Goal: Information Seeking & Learning: Learn about a topic

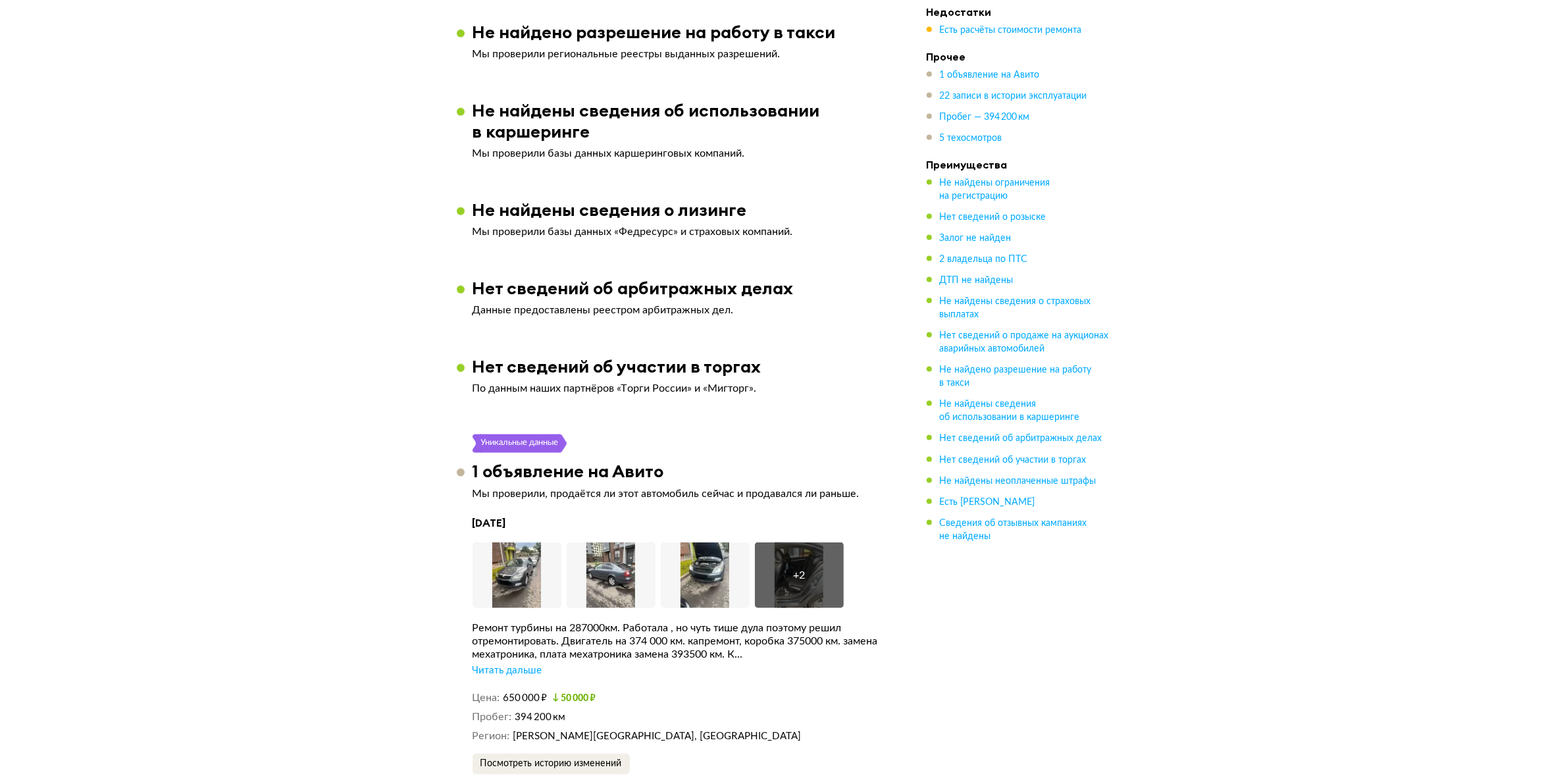
scroll to position [2550, 0]
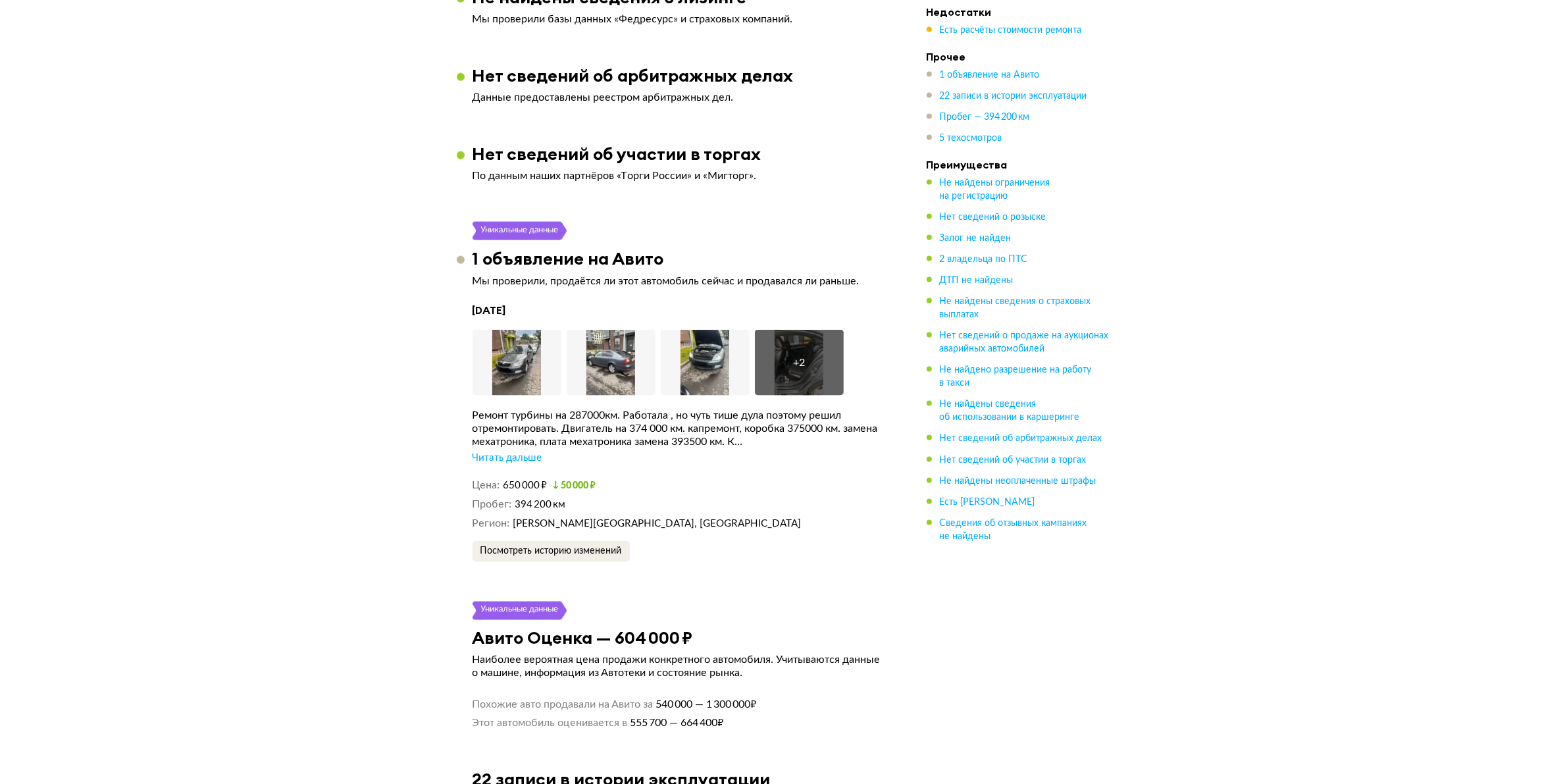
click at [504, 464] on div "Читать дальше" at bounding box center [508, 458] width 70 height 13
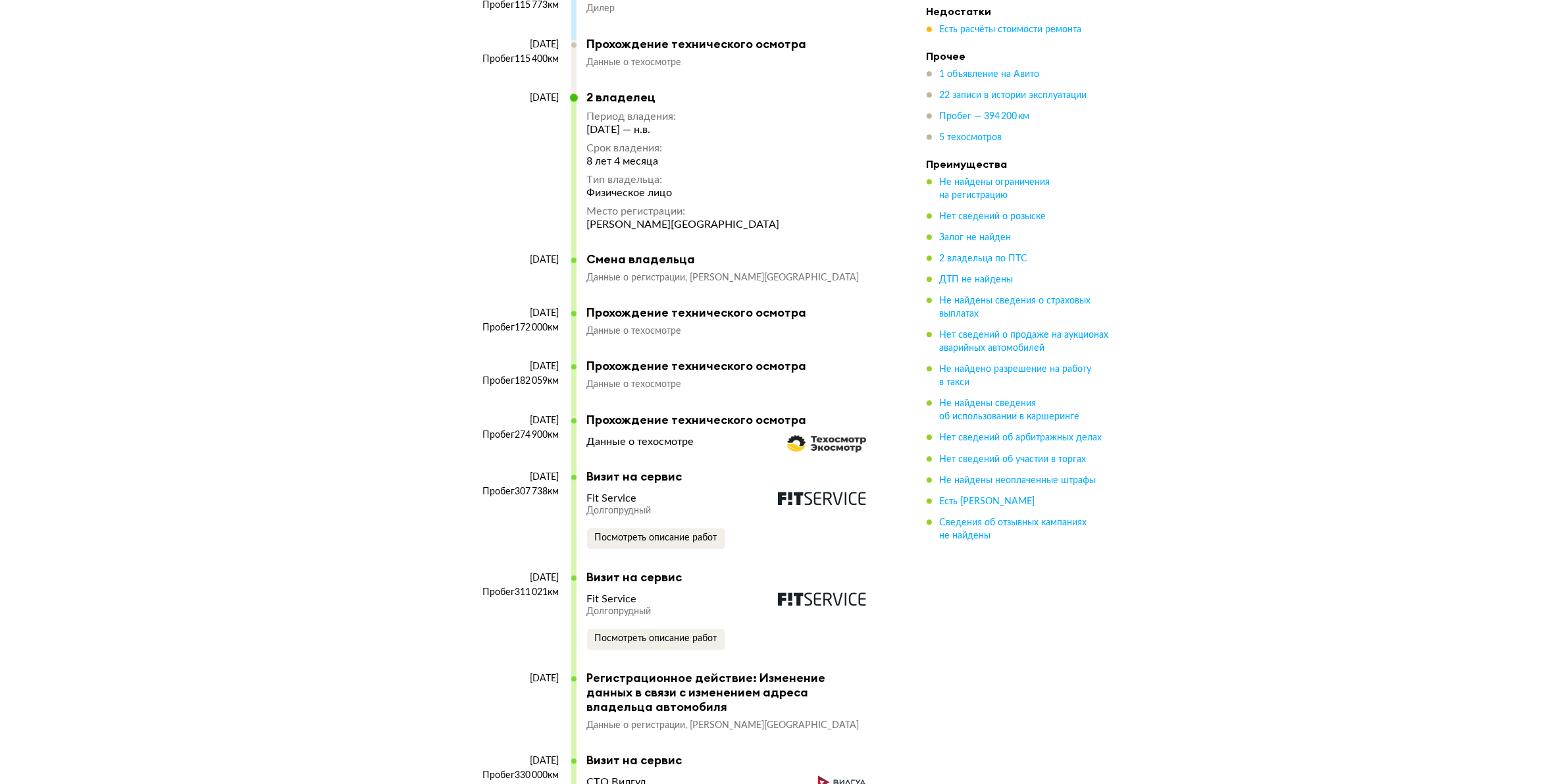
scroll to position [3865, 0]
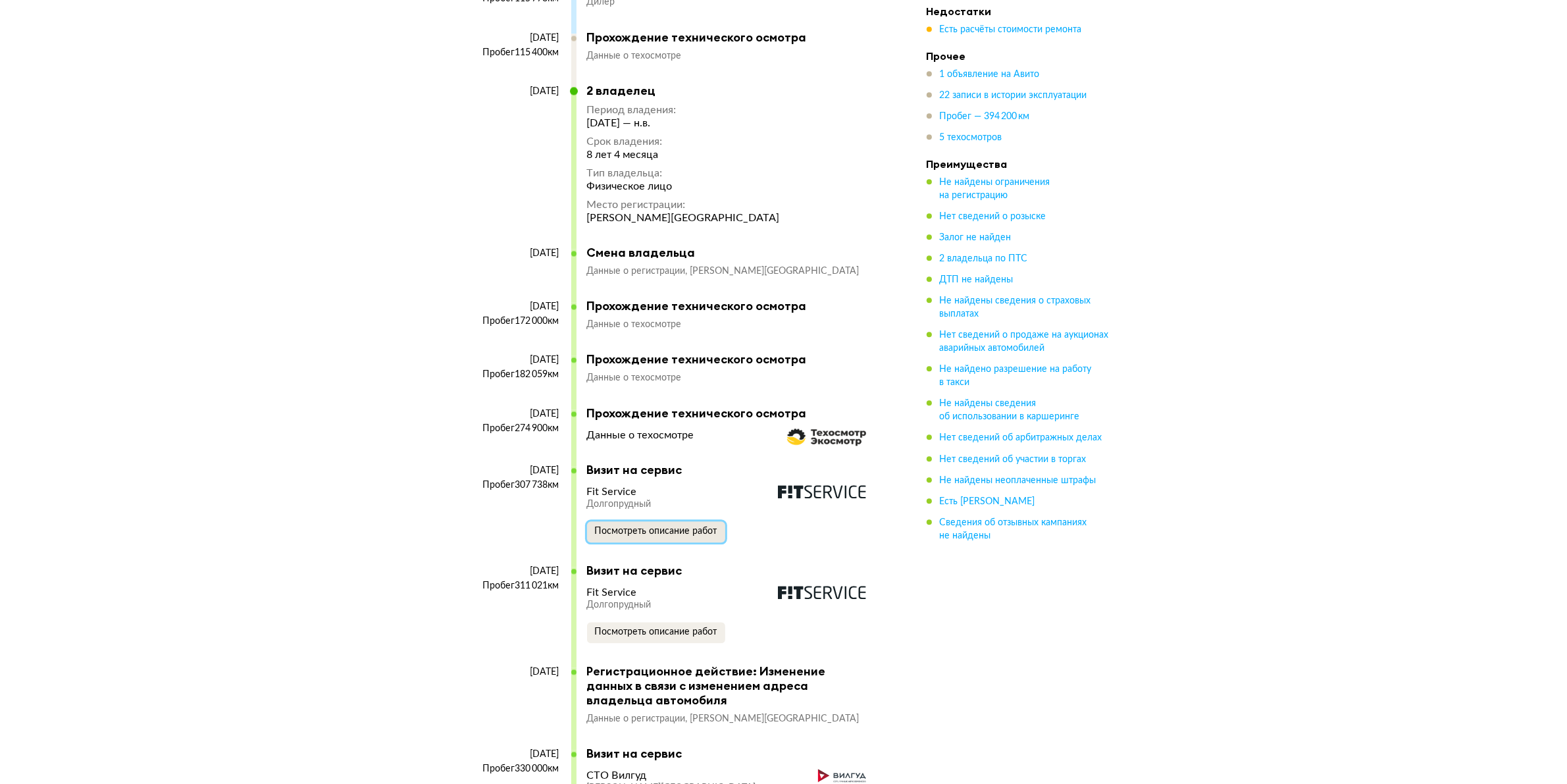
click at [670, 536] on span "Посмотреть описание работ" at bounding box center [656, 531] width 122 height 9
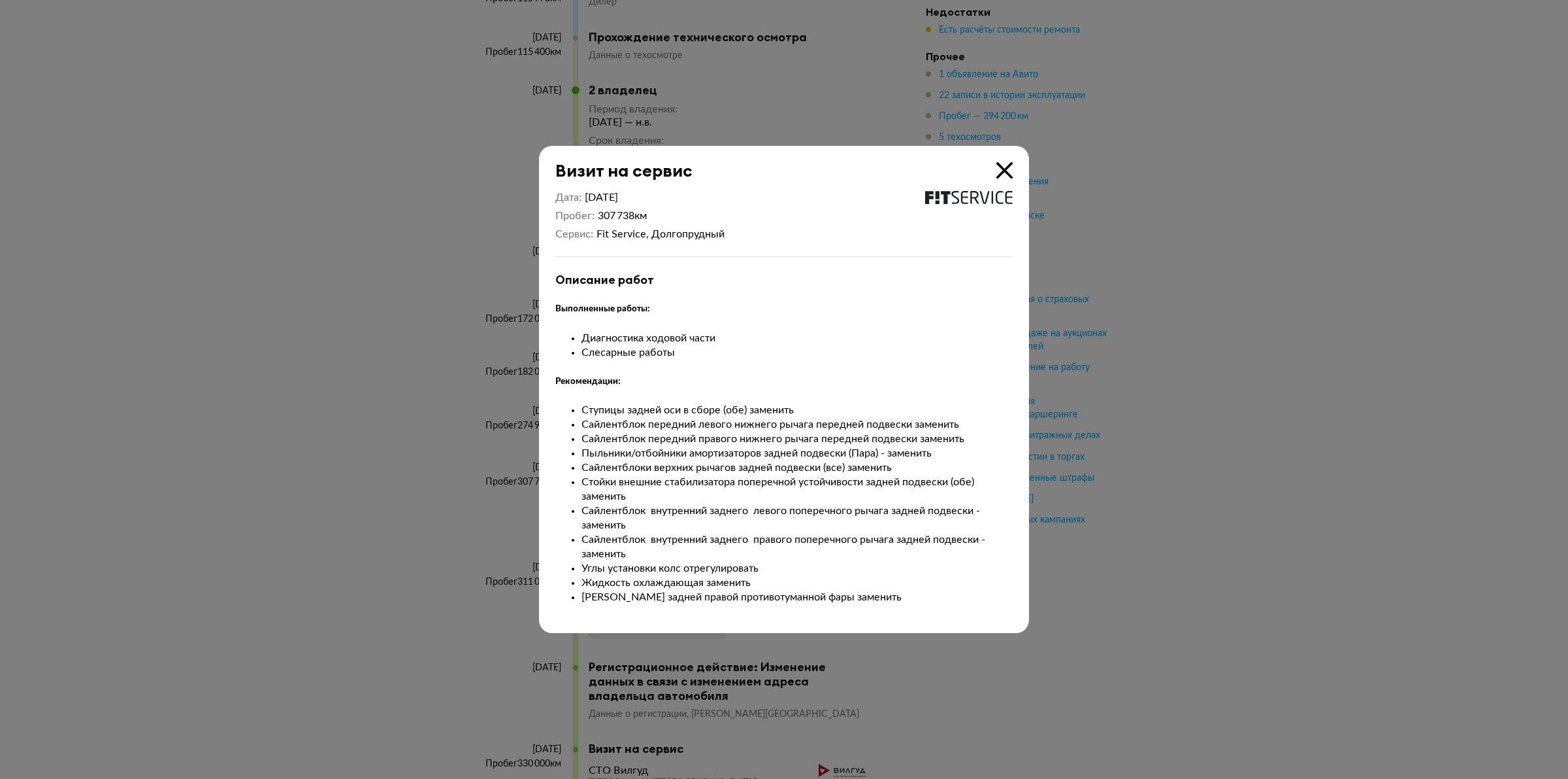
click at [1003, 177] on icon at bounding box center [1005, 170] width 16 height 17
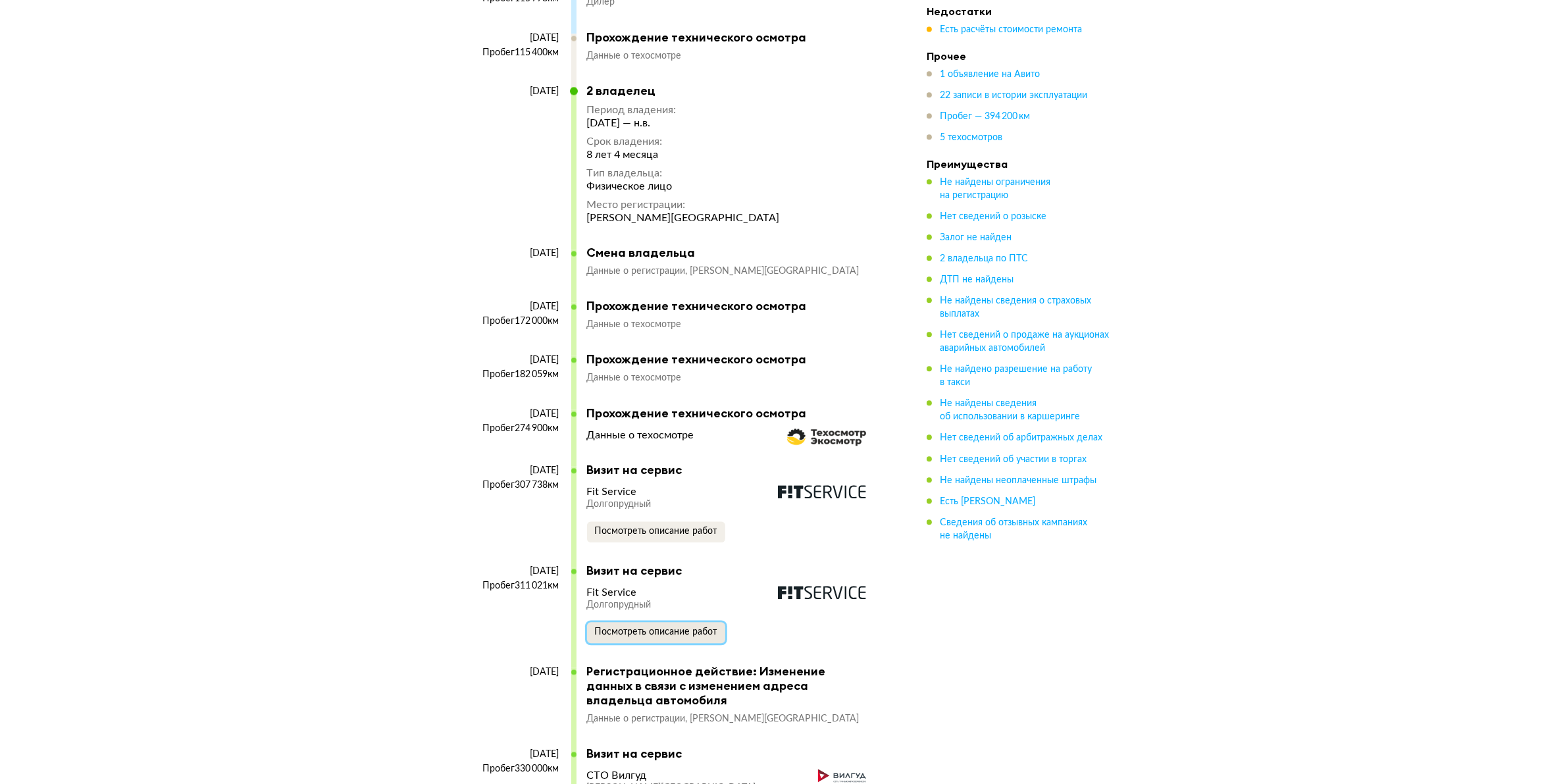
click at [670, 630] on span "Посмотреть описание работ" at bounding box center [656, 631] width 122 height 9
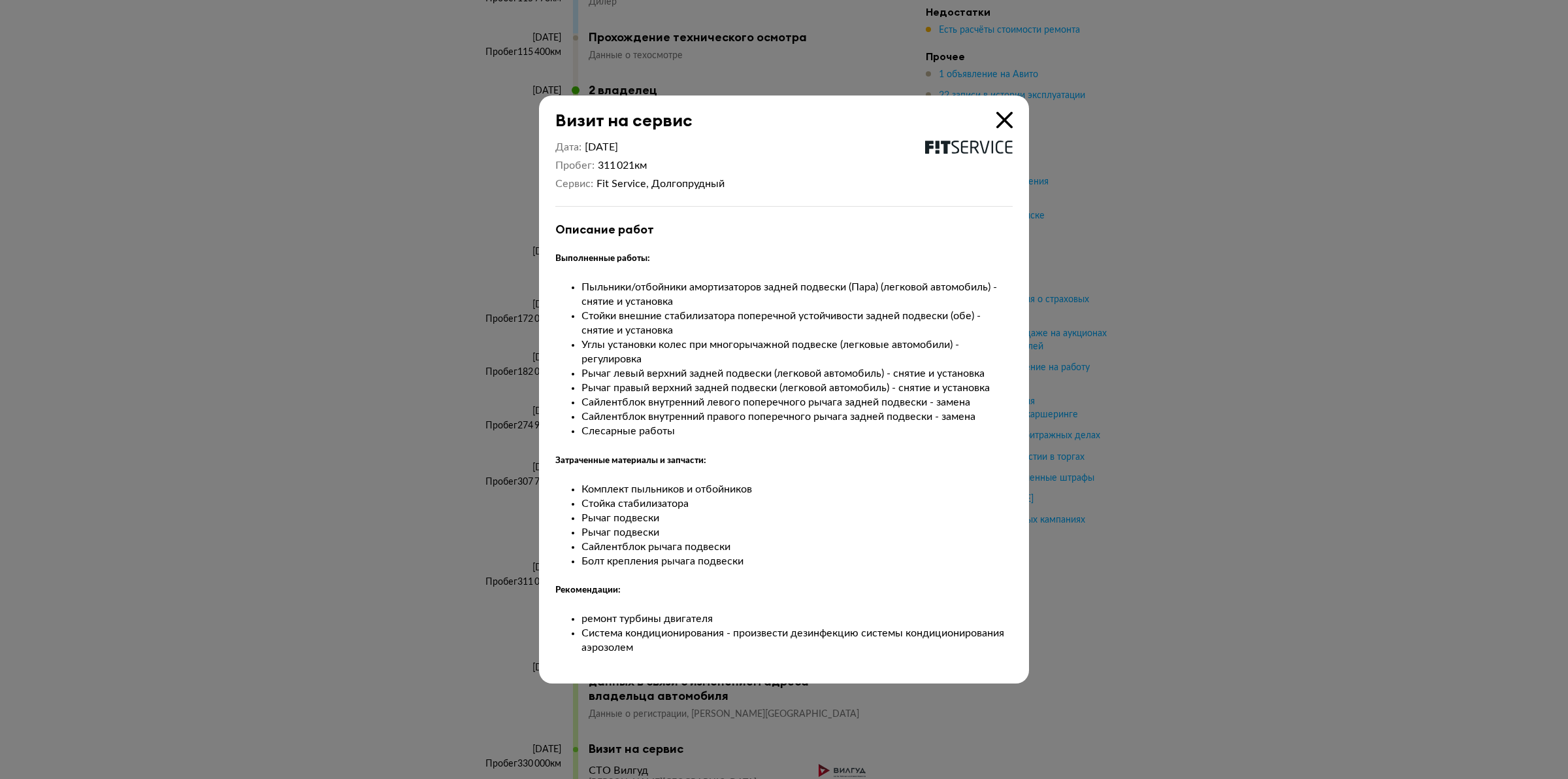
click at [1002, 118] on icon at bounding box center [1005, 120] width 16 height 17
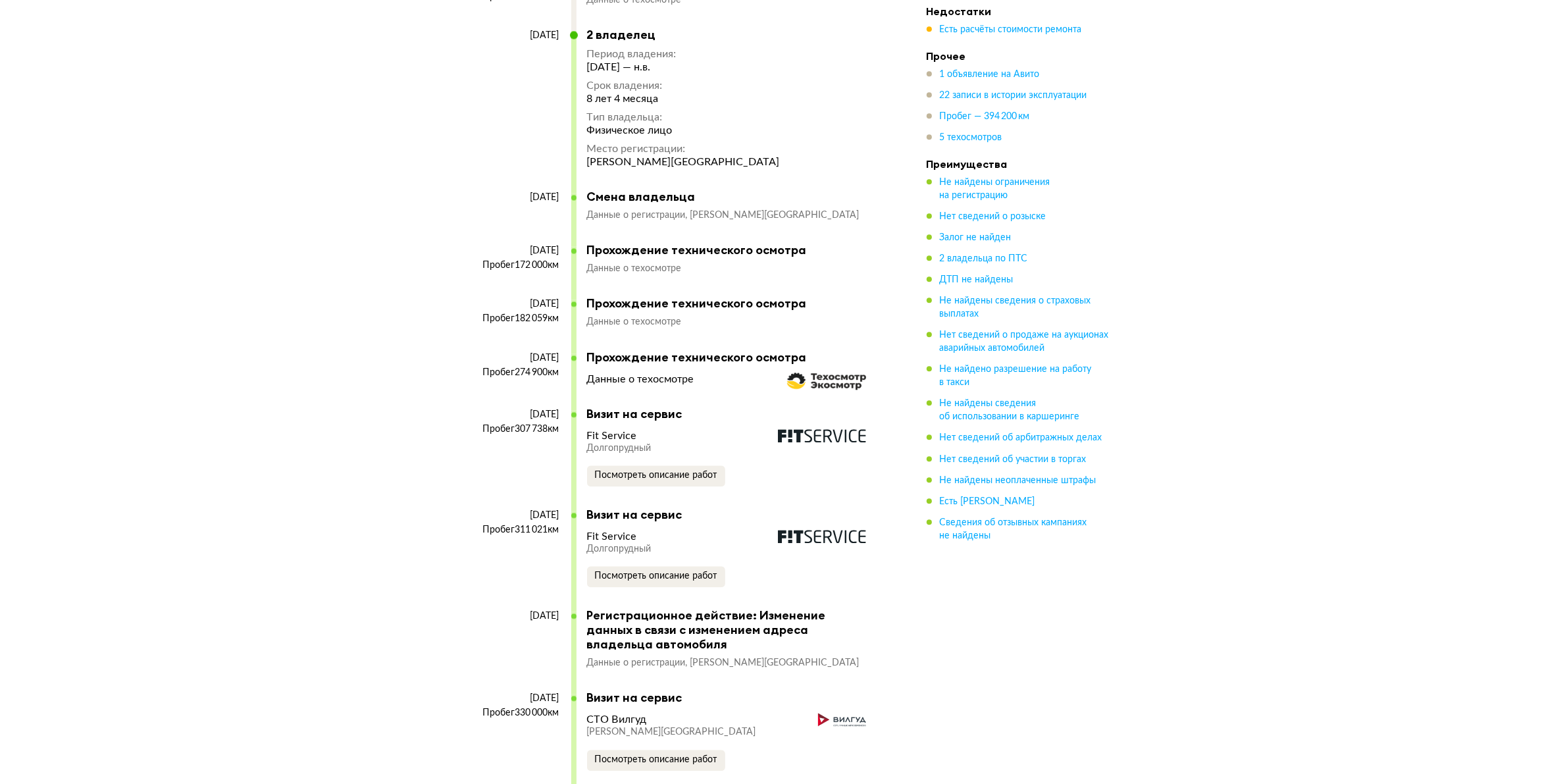
scroll to position [3947, 0]
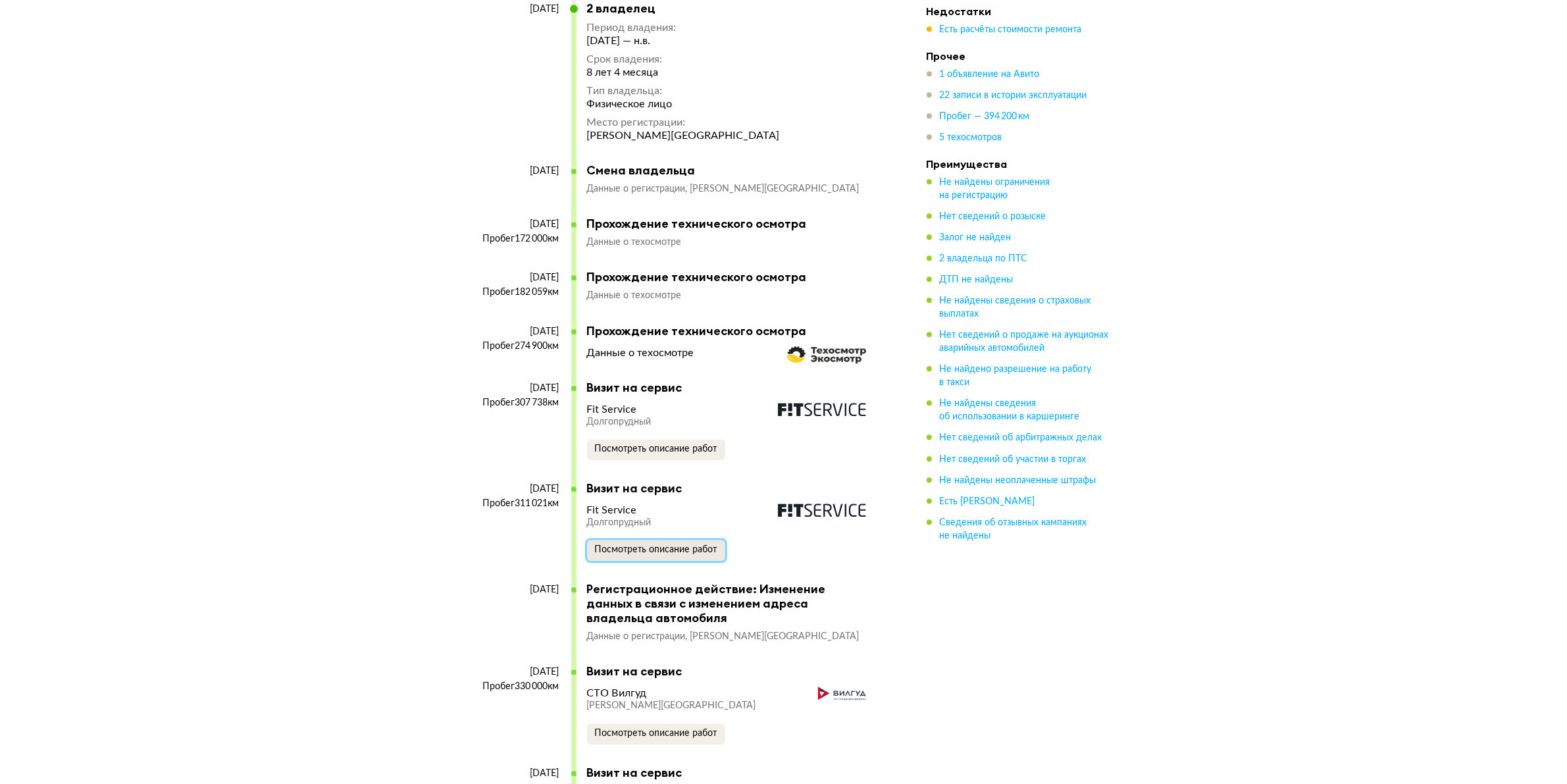
click at [669, 554] on span "Посмотреть описание работ" at bounding box center [656, 549] width 122 height 9
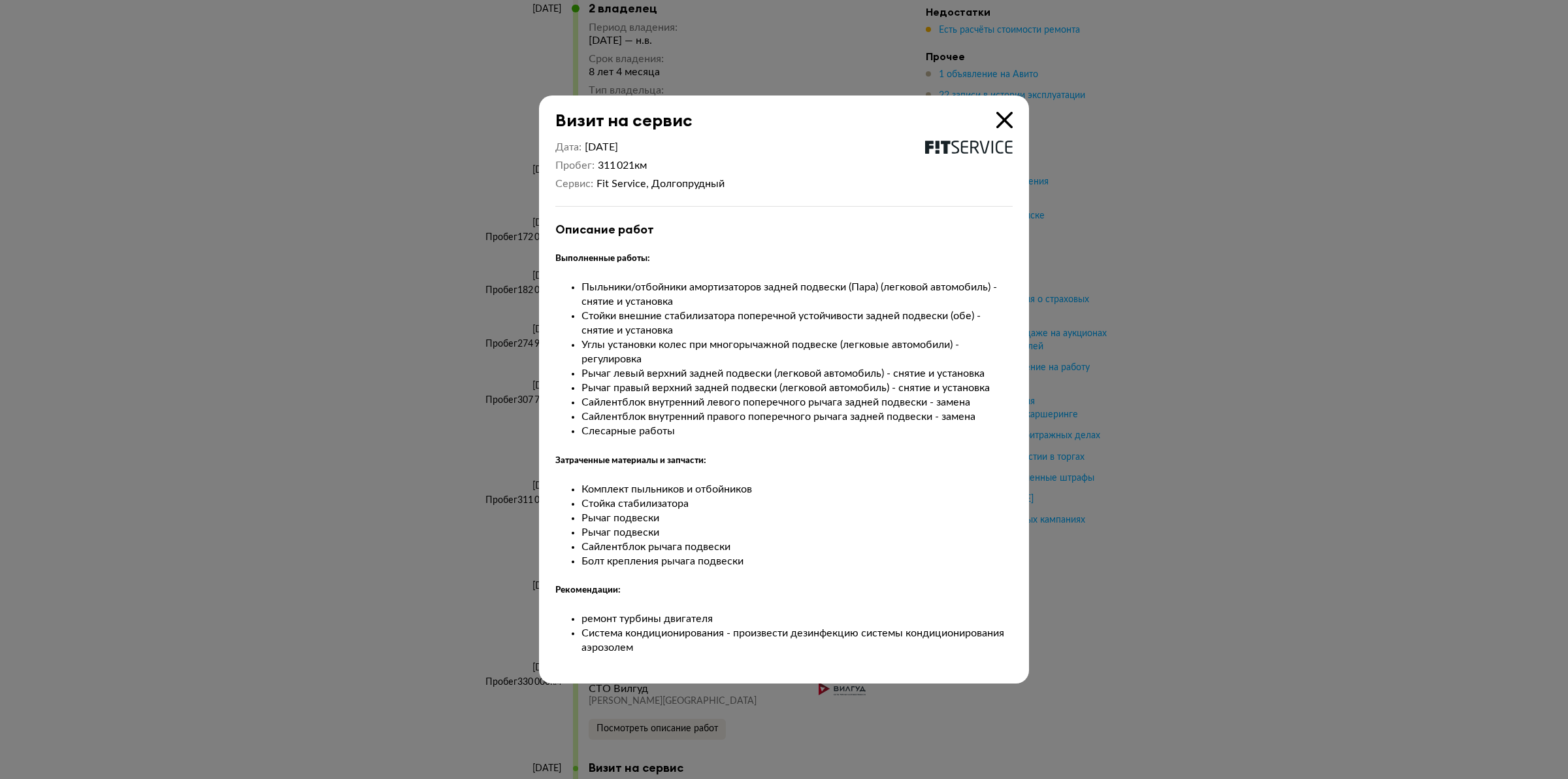
click at [1005, 113] on icon at bounding box center [1005, 120] width 16 height 17
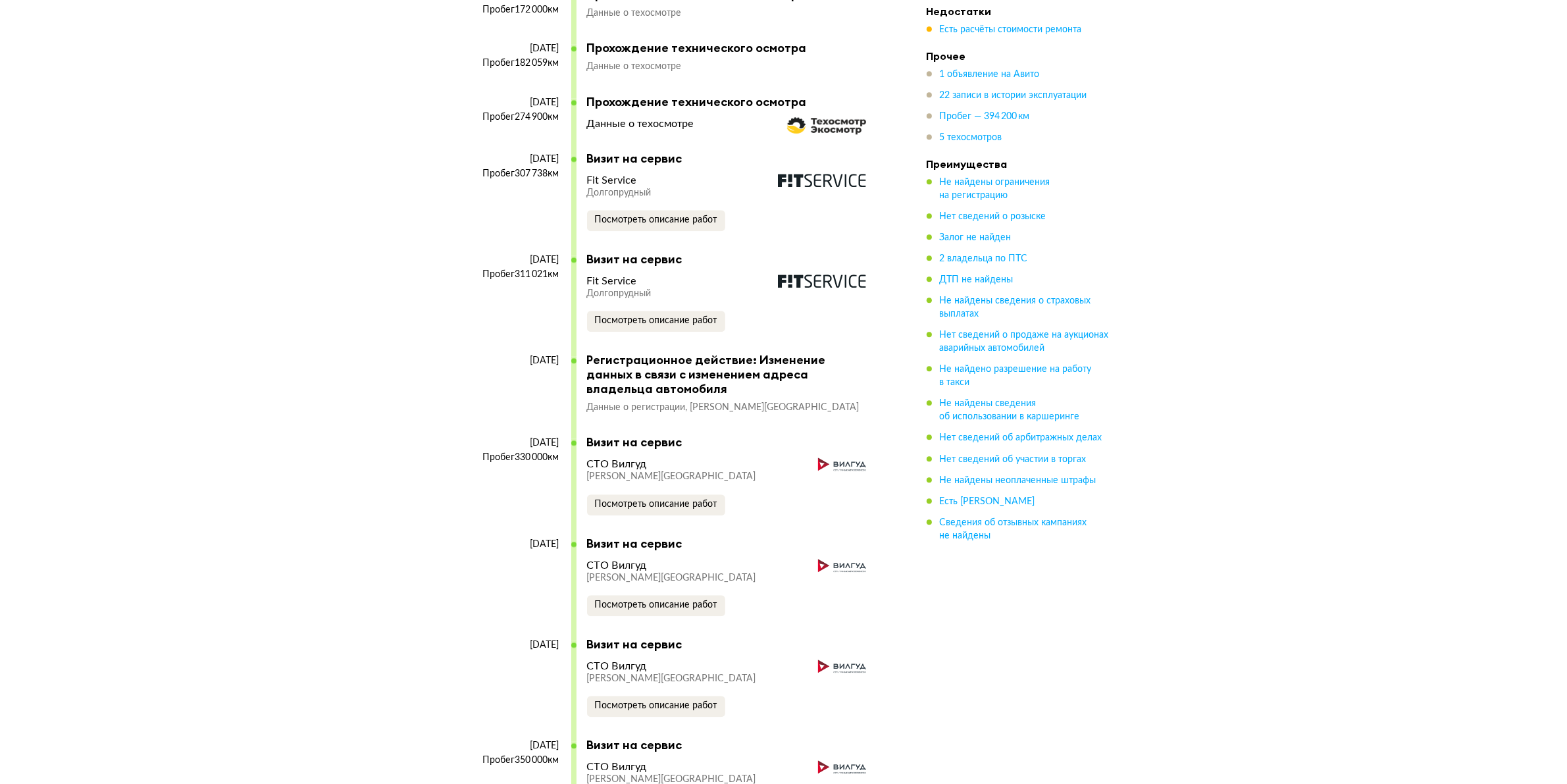
scroll to position [4195, 0]
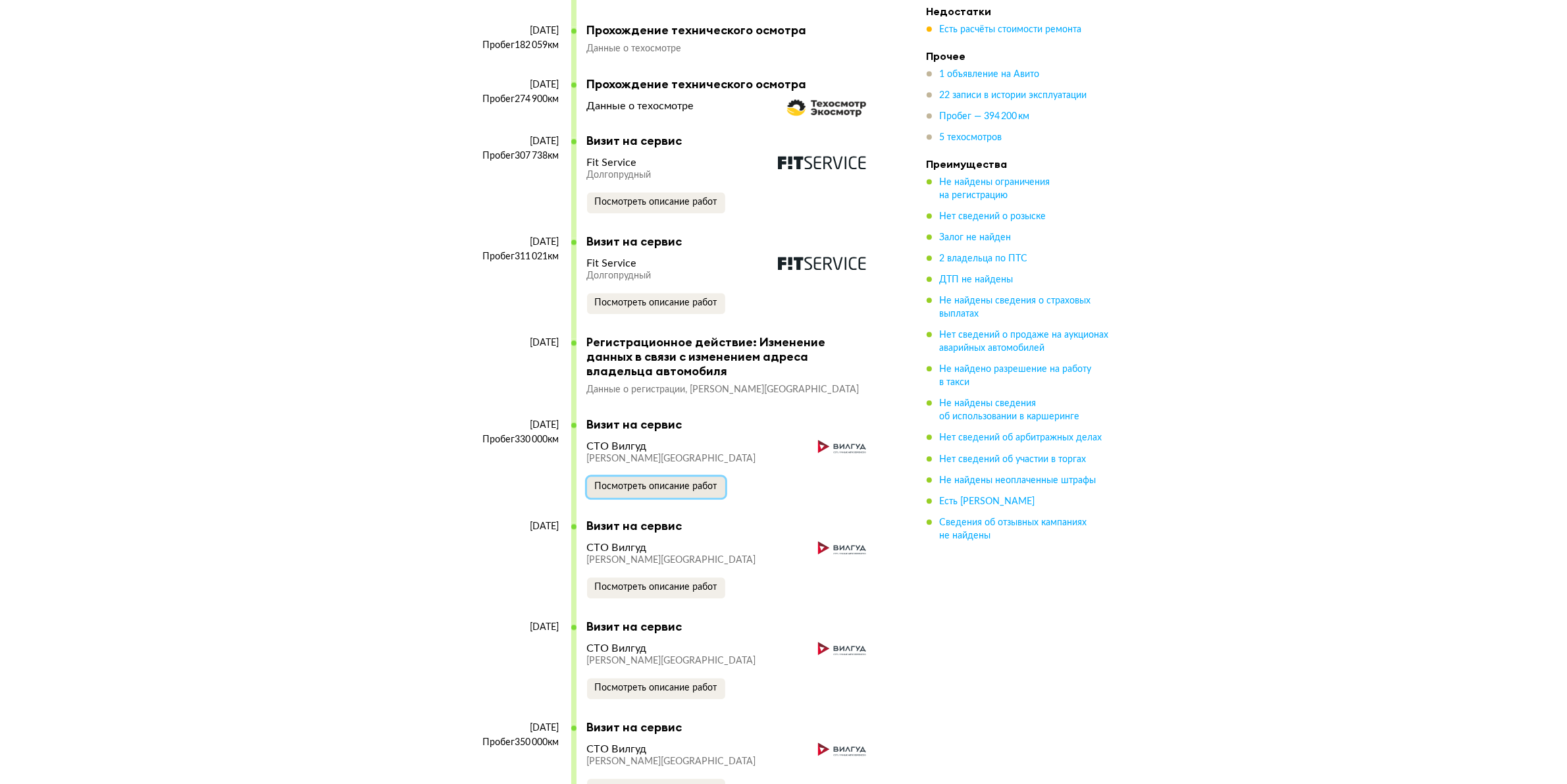
click at [667, 491] on span "Посмотреть описание работ" at bounding box center [656, 486] width 122 height 9
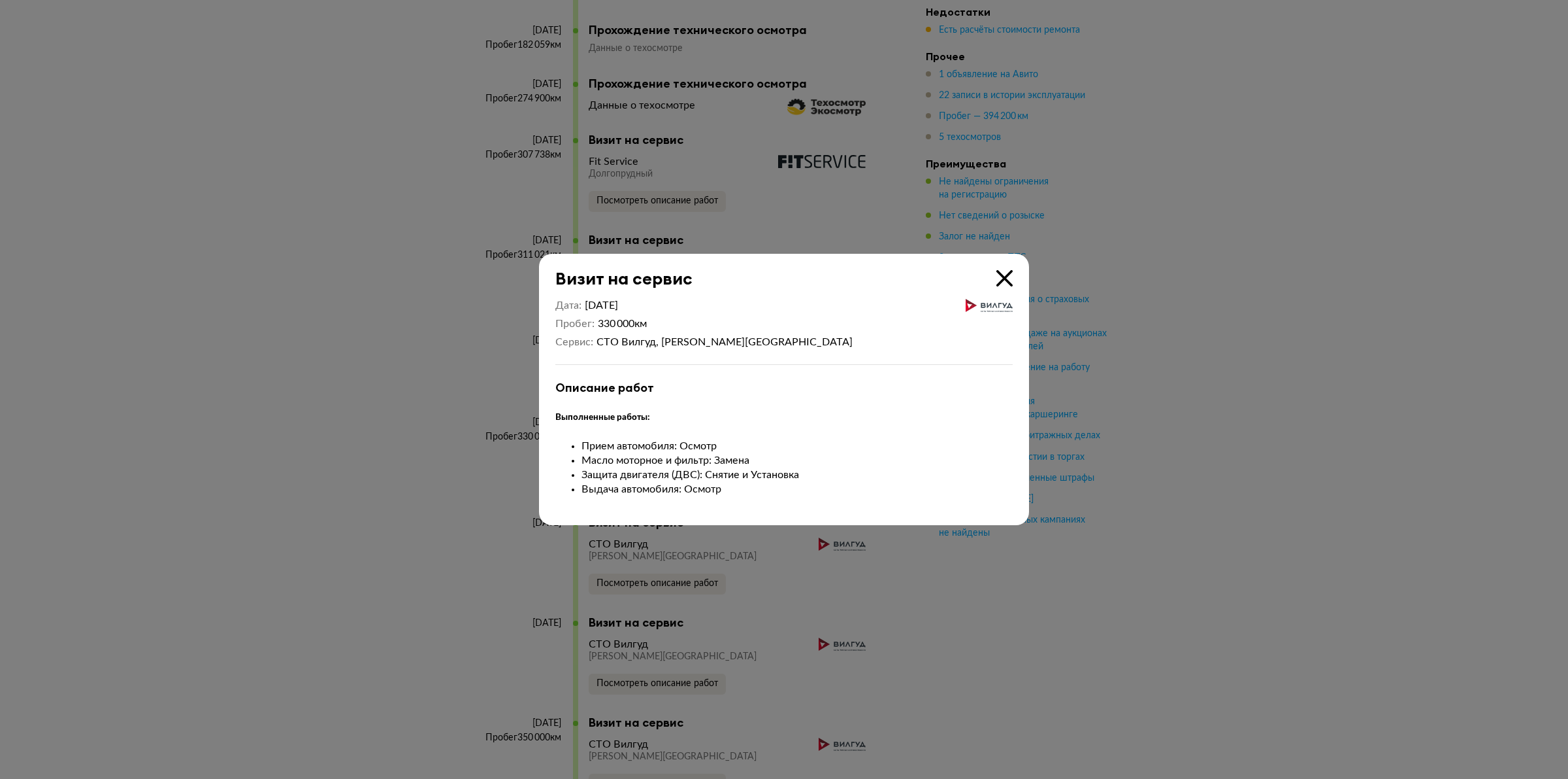
click at [1010, 278] on icon at bounding box center [1005, 278] width 16 height 17
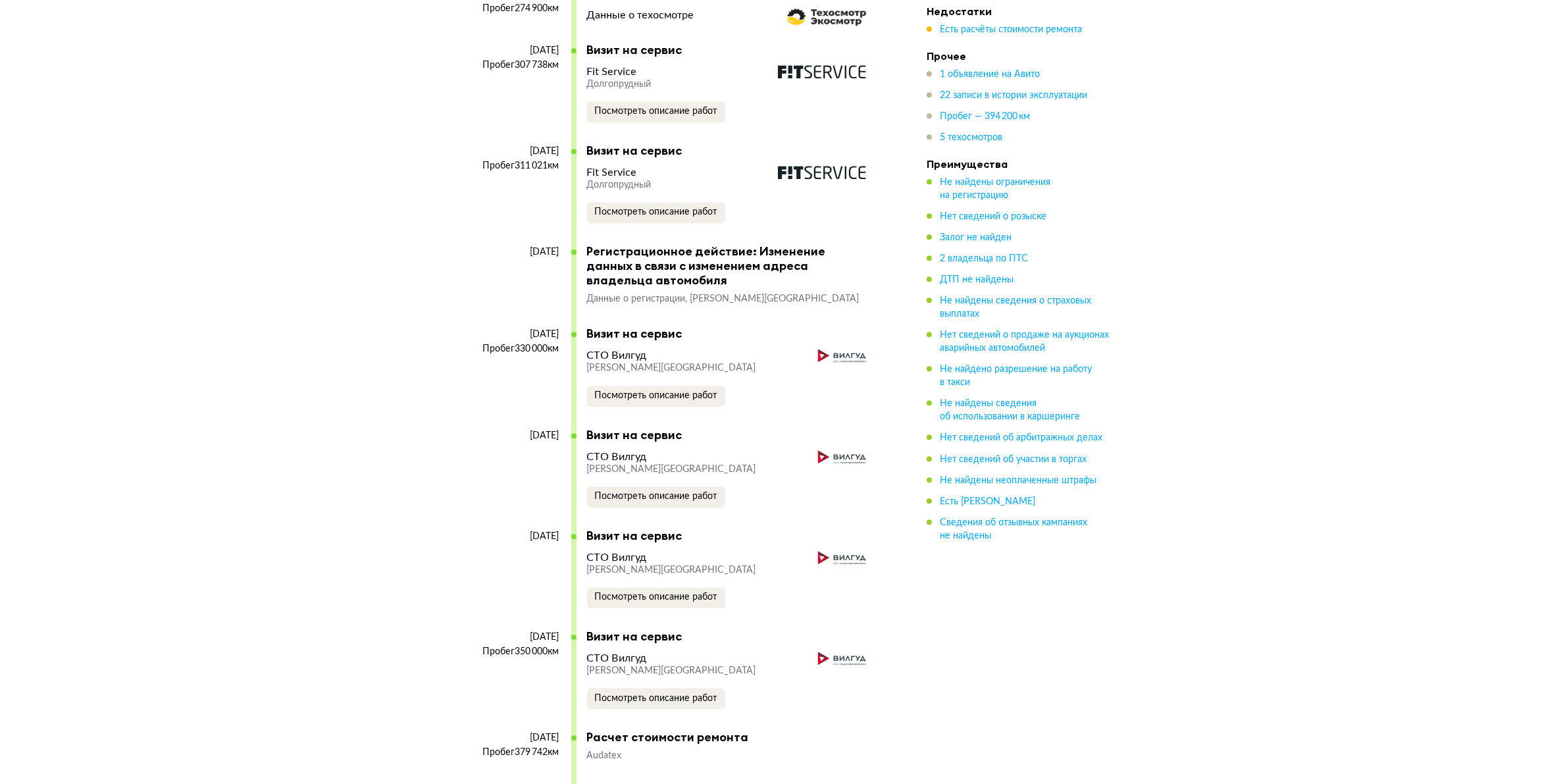
scroll to position [4442, 0]
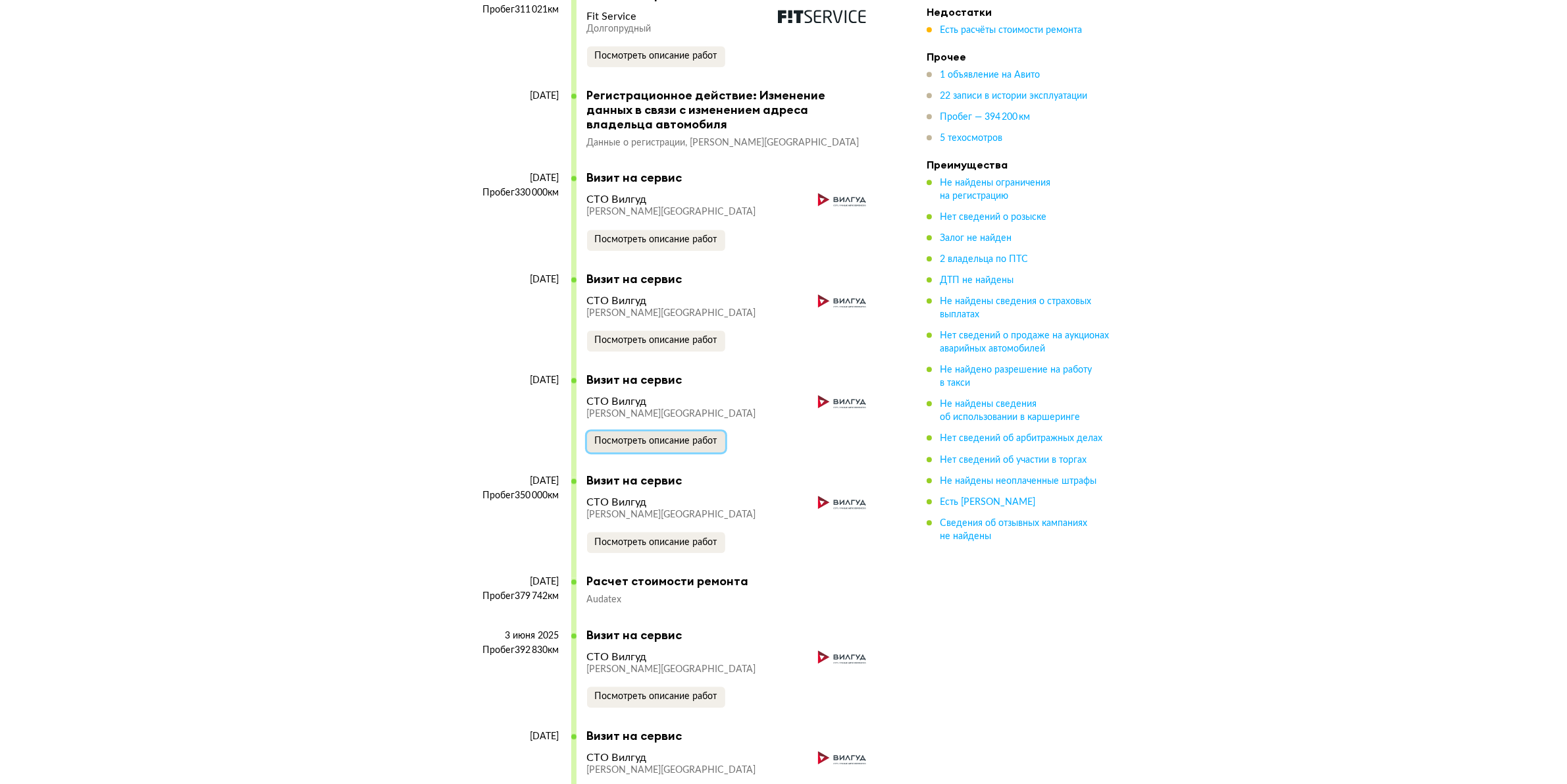
click at [621, 442] on span "Посмотреть описание работ" at bounding box center [656, 440] width 122 height 9
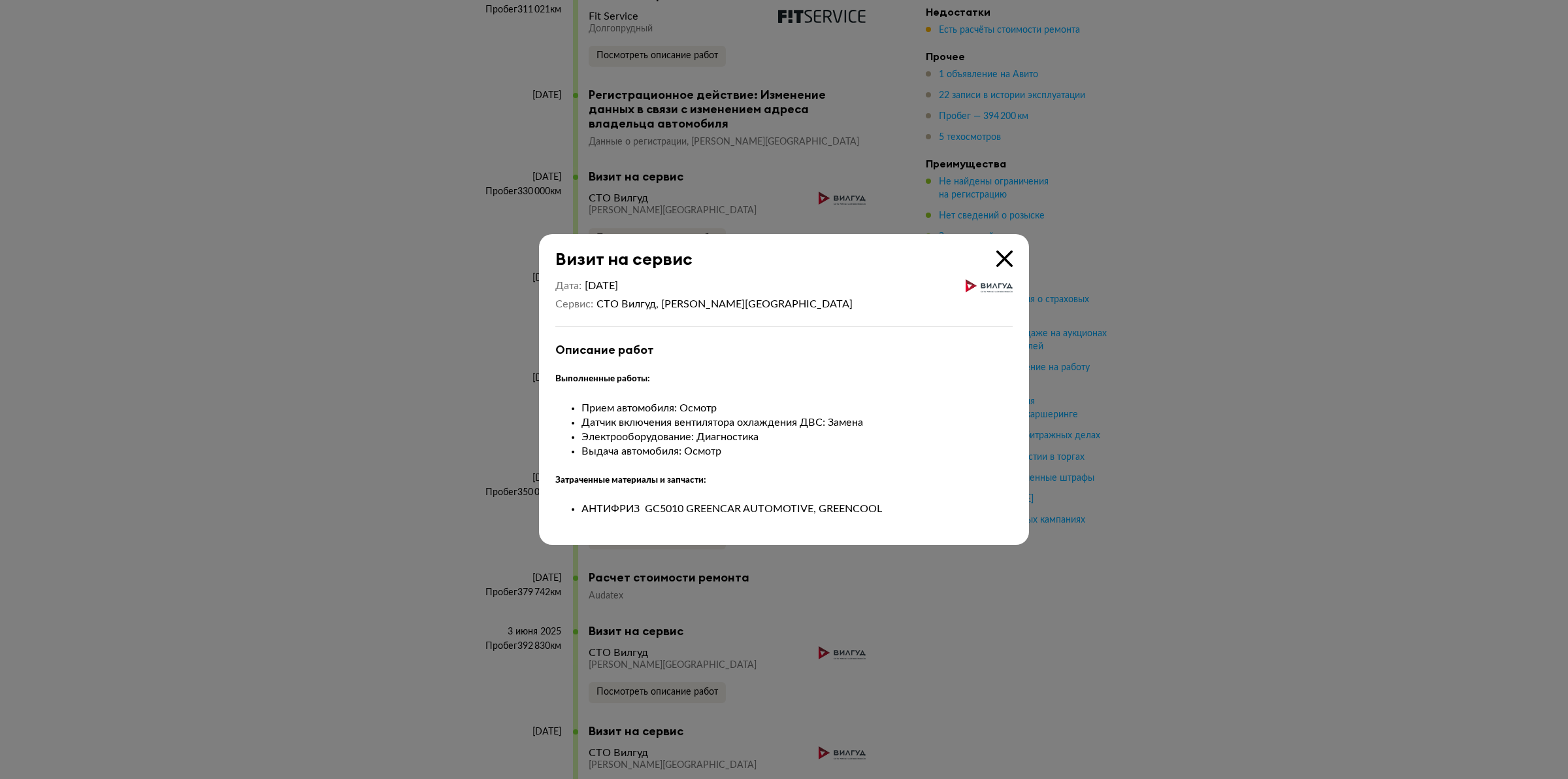
click at [1001, 253] on icon at bounding box center [1005, 258] width 16 height 17
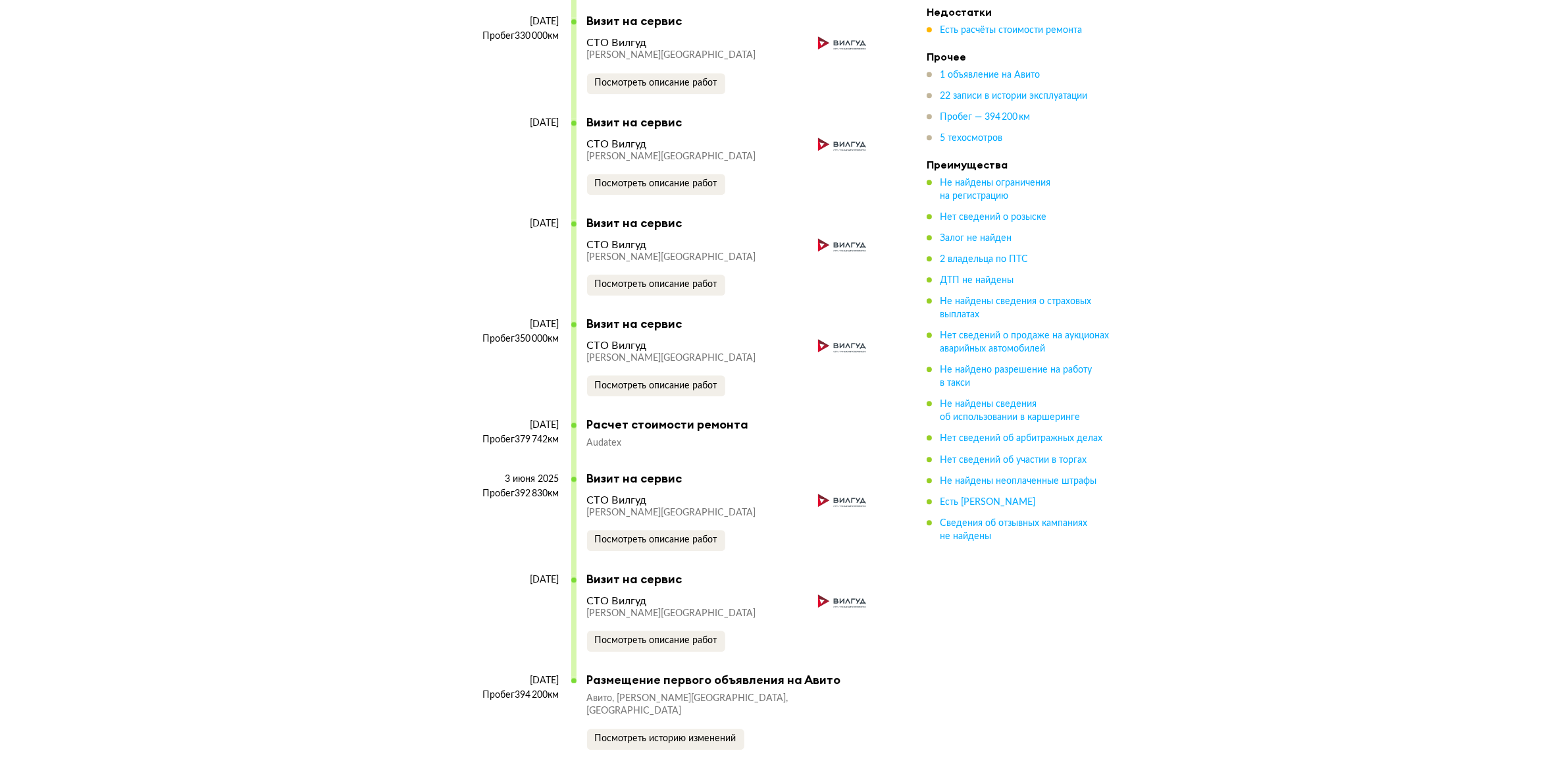
scroll to position [4606, 0]
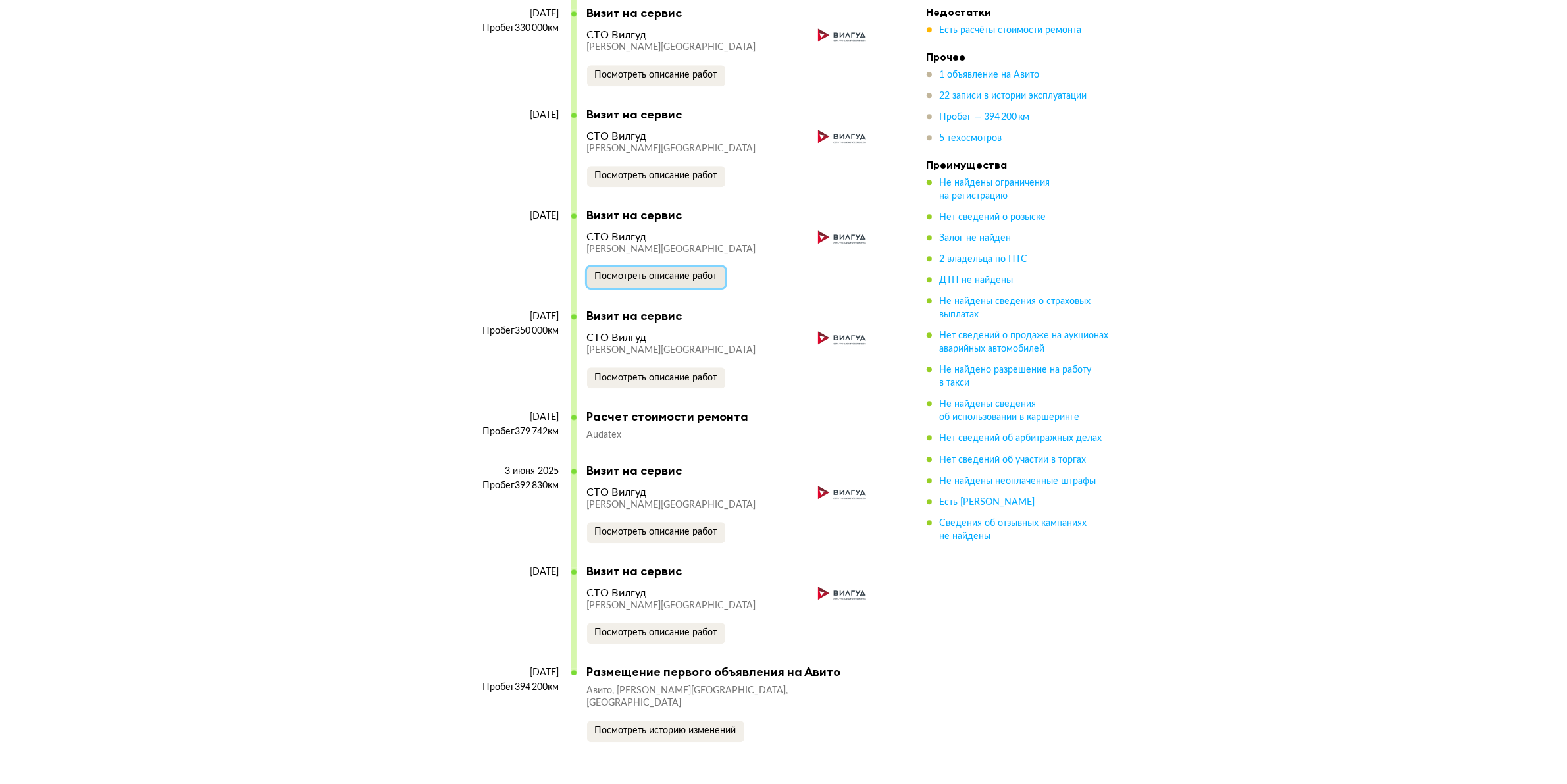
click at [668, 275] on span "Посмотреть описание работ" at bounding box center [656, 276] width 122 height 9
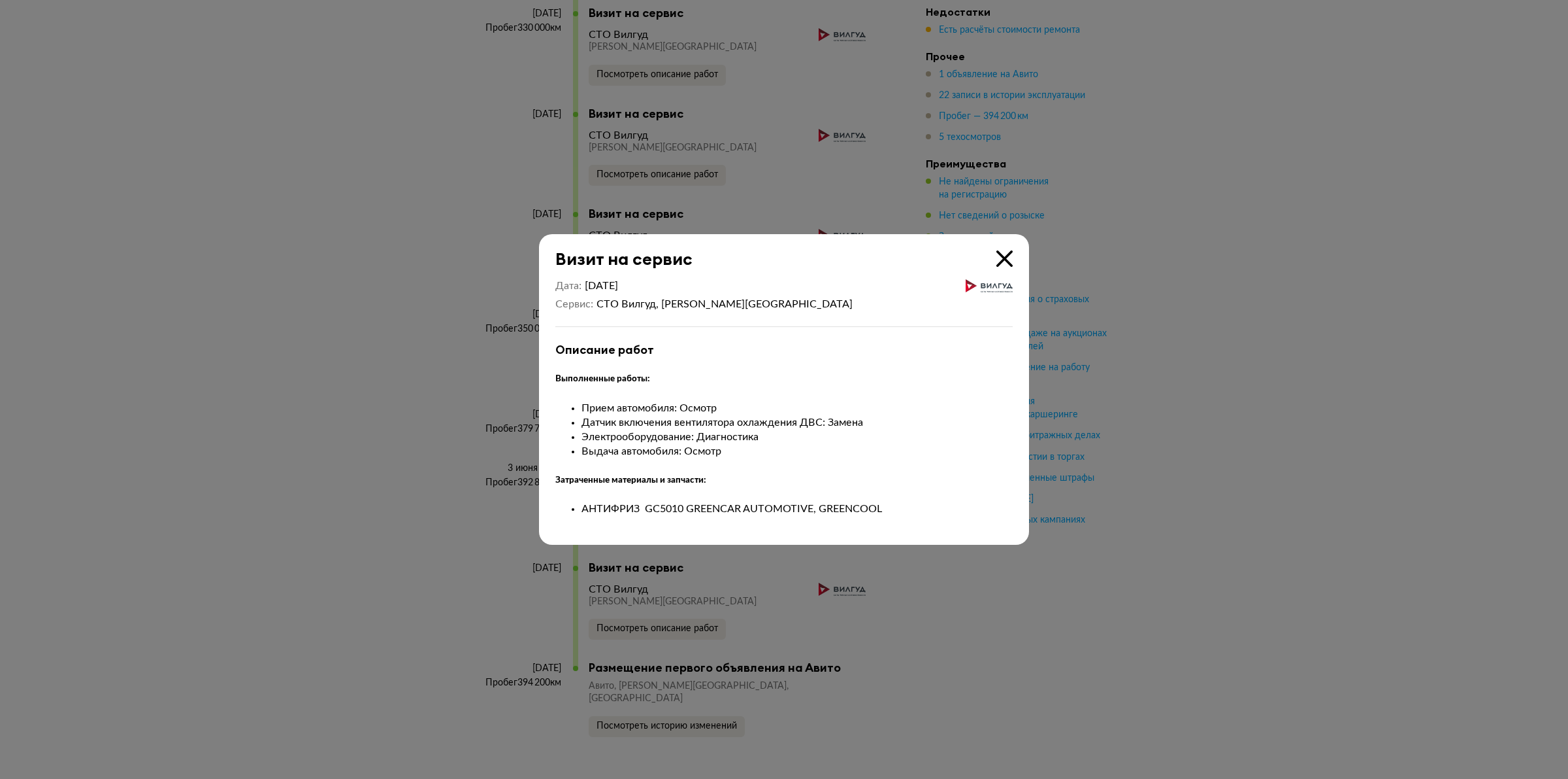
click at [999, 256] on icon at bounding box center [1005, 258] width 16 height 17
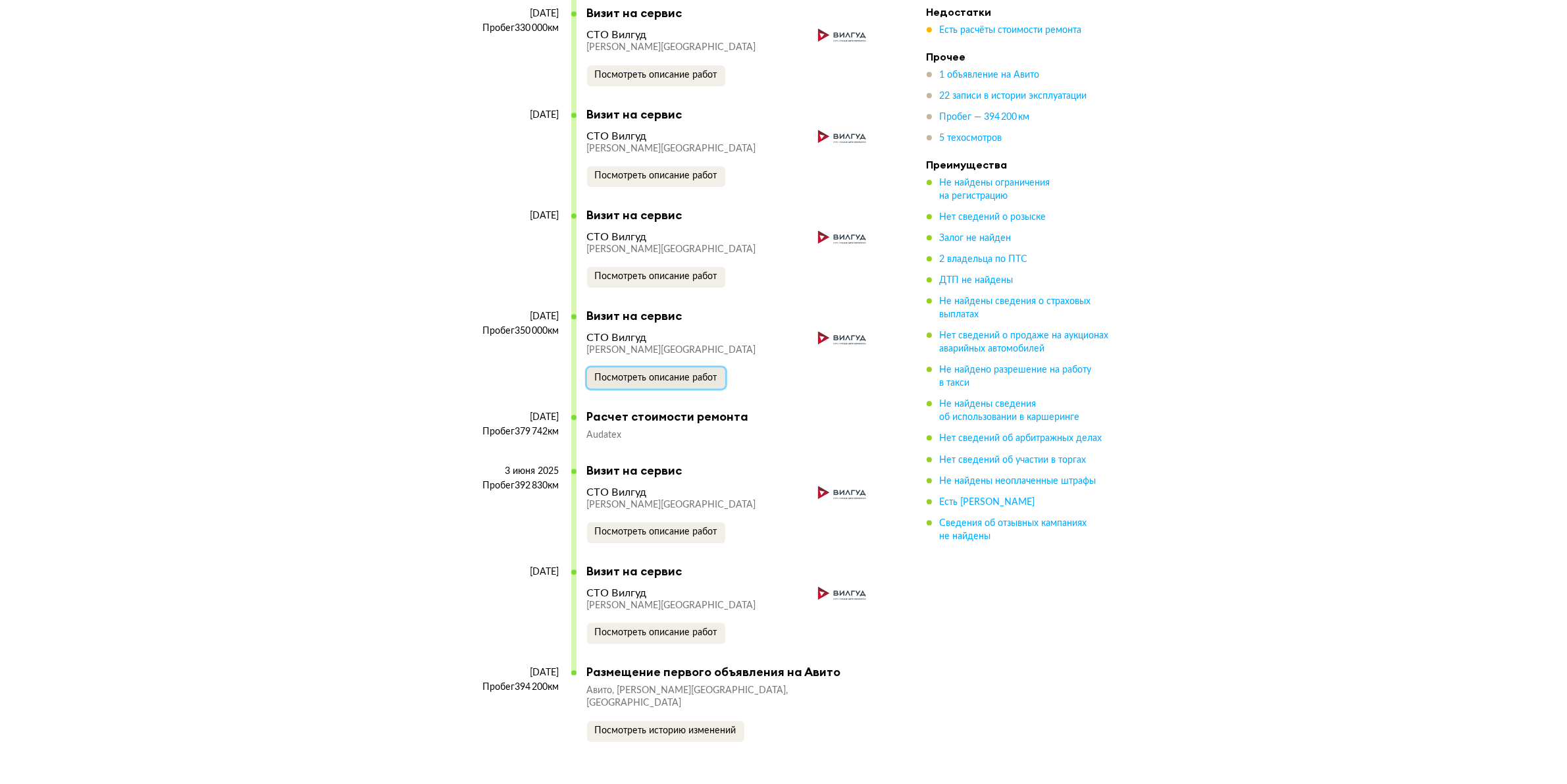
click at [651, 379] on span "Посмотреть описание работ" at bounding box center [656, 377] width 122 height 9
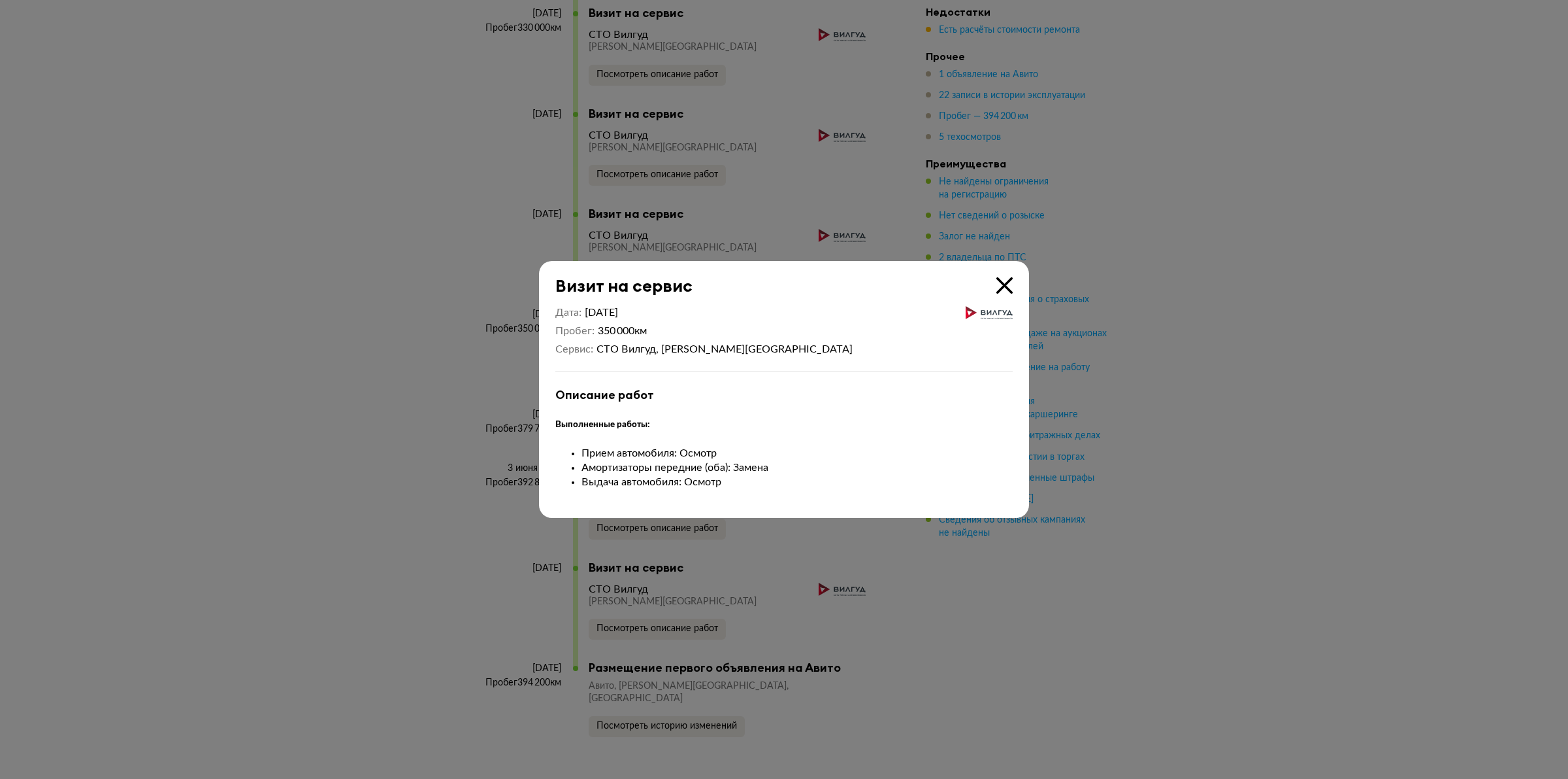
click at [1006, 286] on icon at bounding box center [1005, 286] width 16 height 17
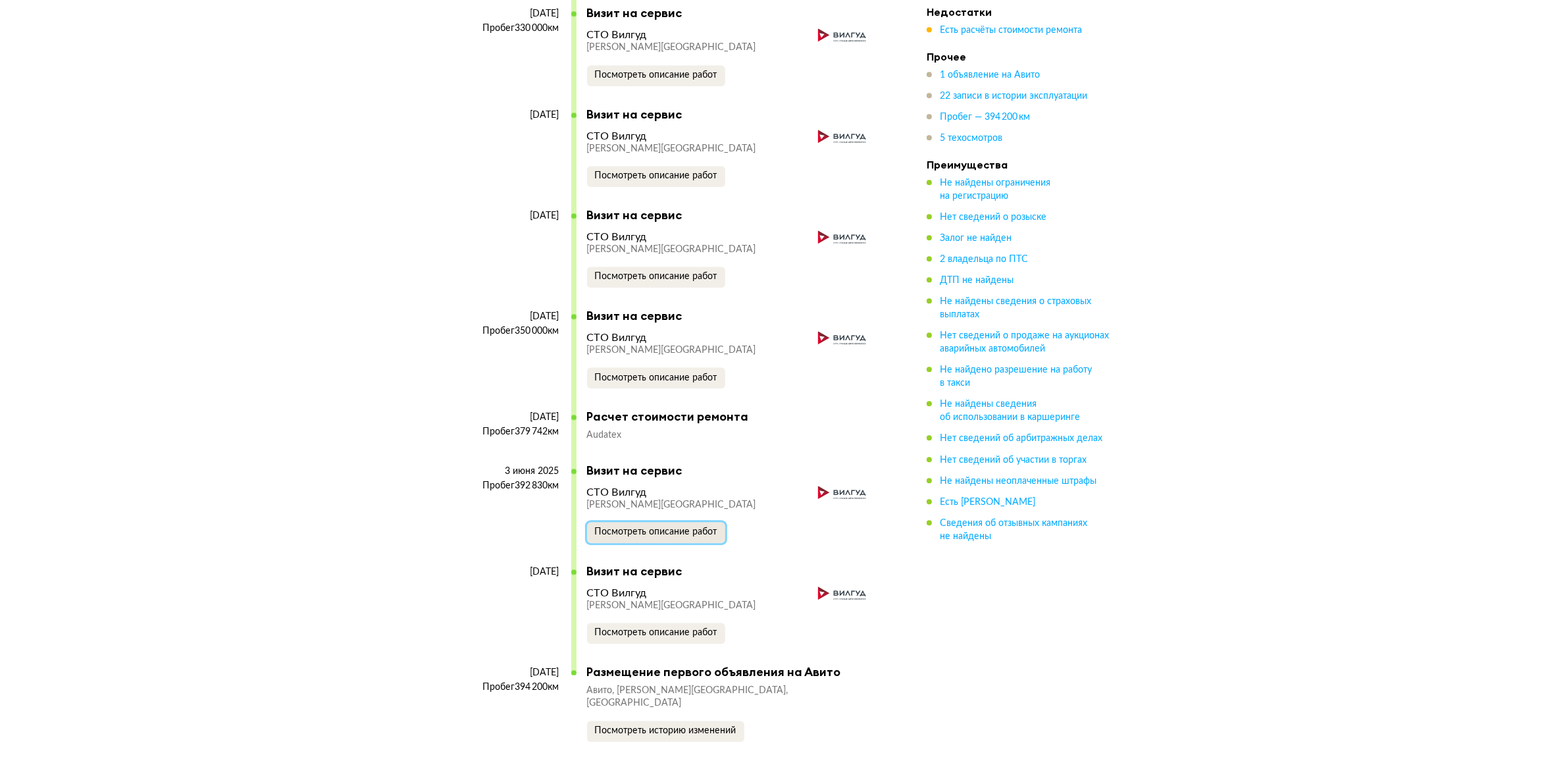
click at [630, 528] on span "Посмотреть описание работ" at bounding box center [656, 532] width 122 height 9
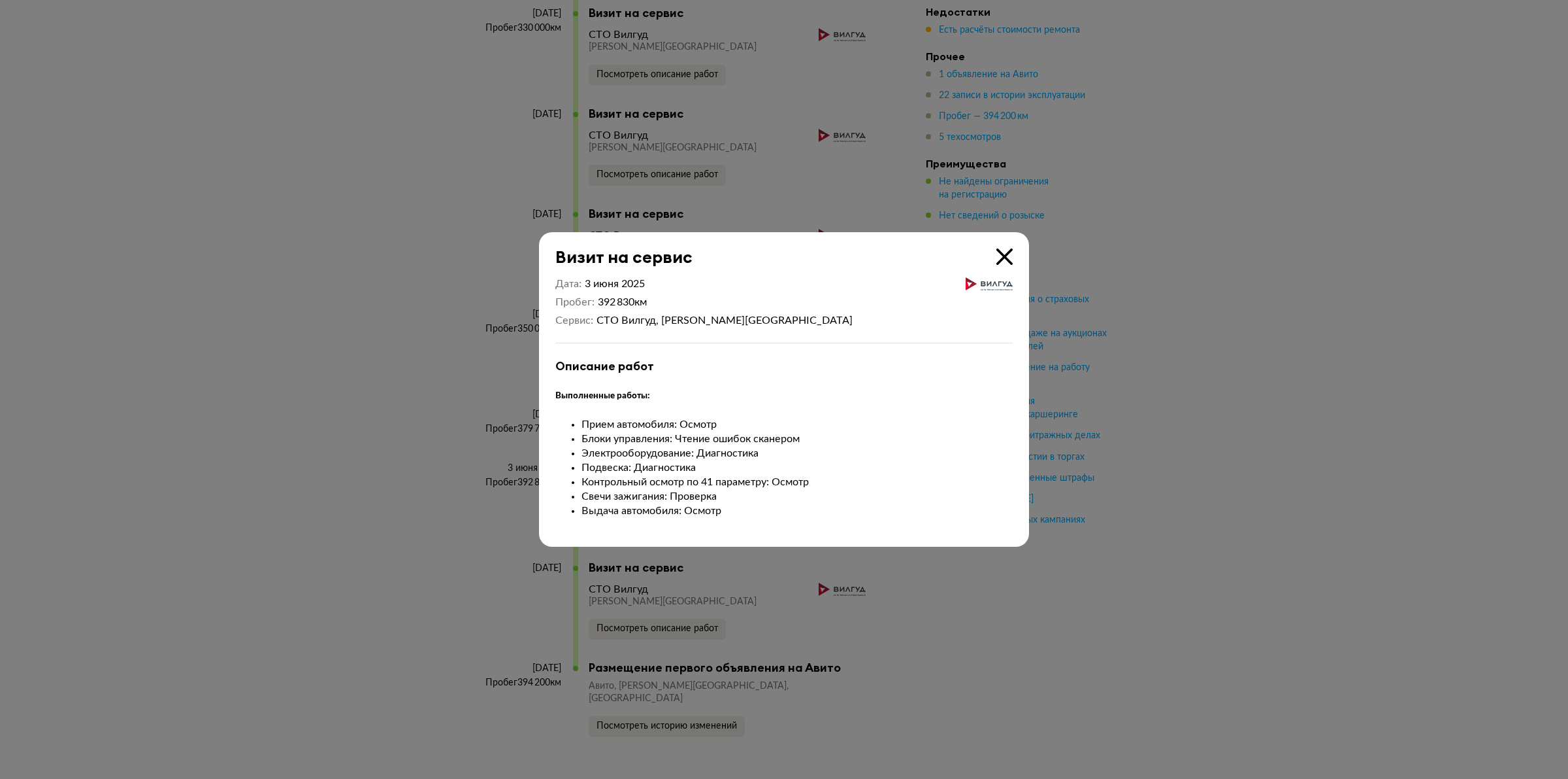
click at [1003, 253] on icon at bounding box center [1005, 257] width 16 height 17
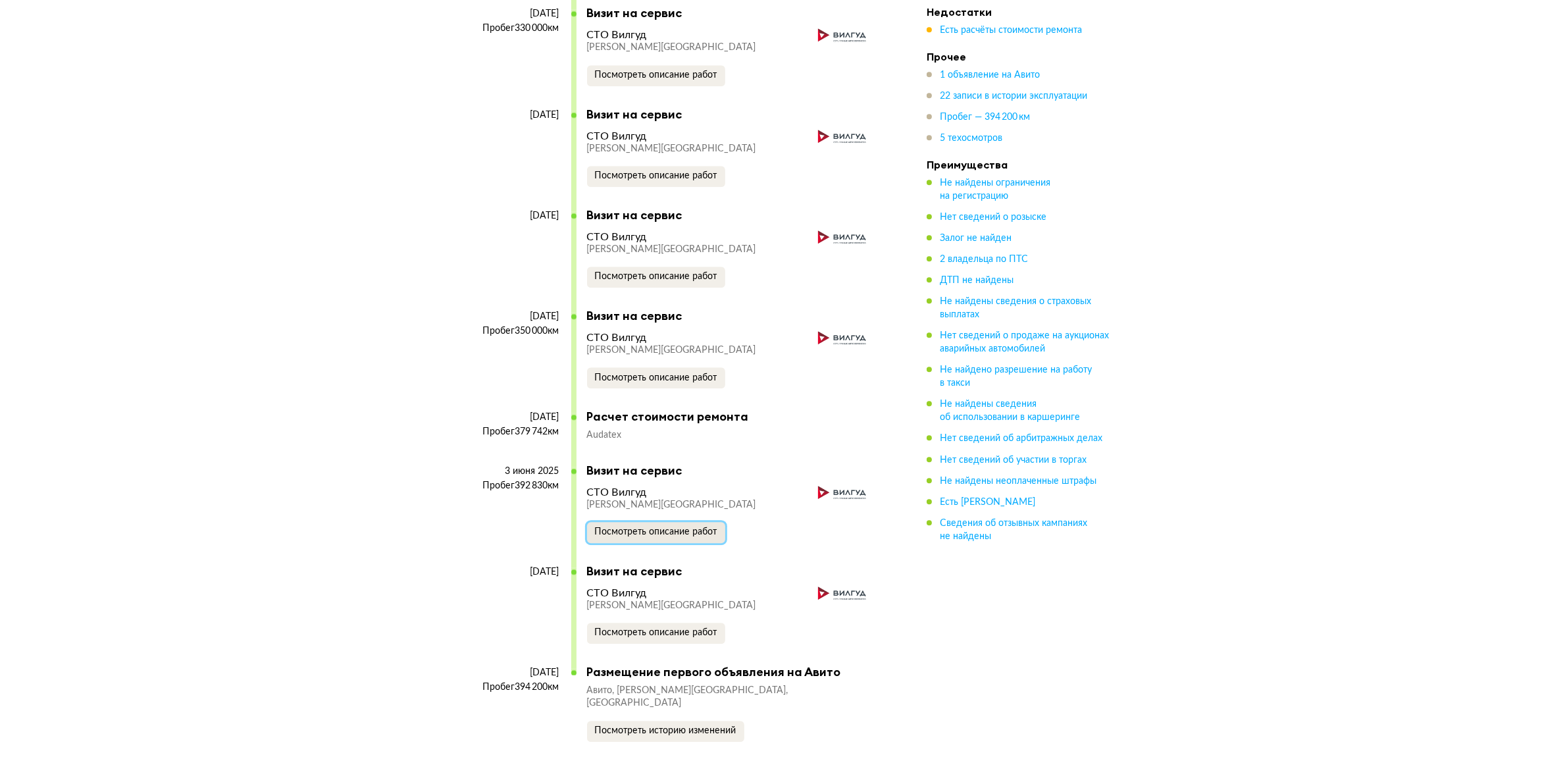
click at [705, 528] on span "Посмотреть описание работ" at bounding box center [656, 532] width 122 height 9
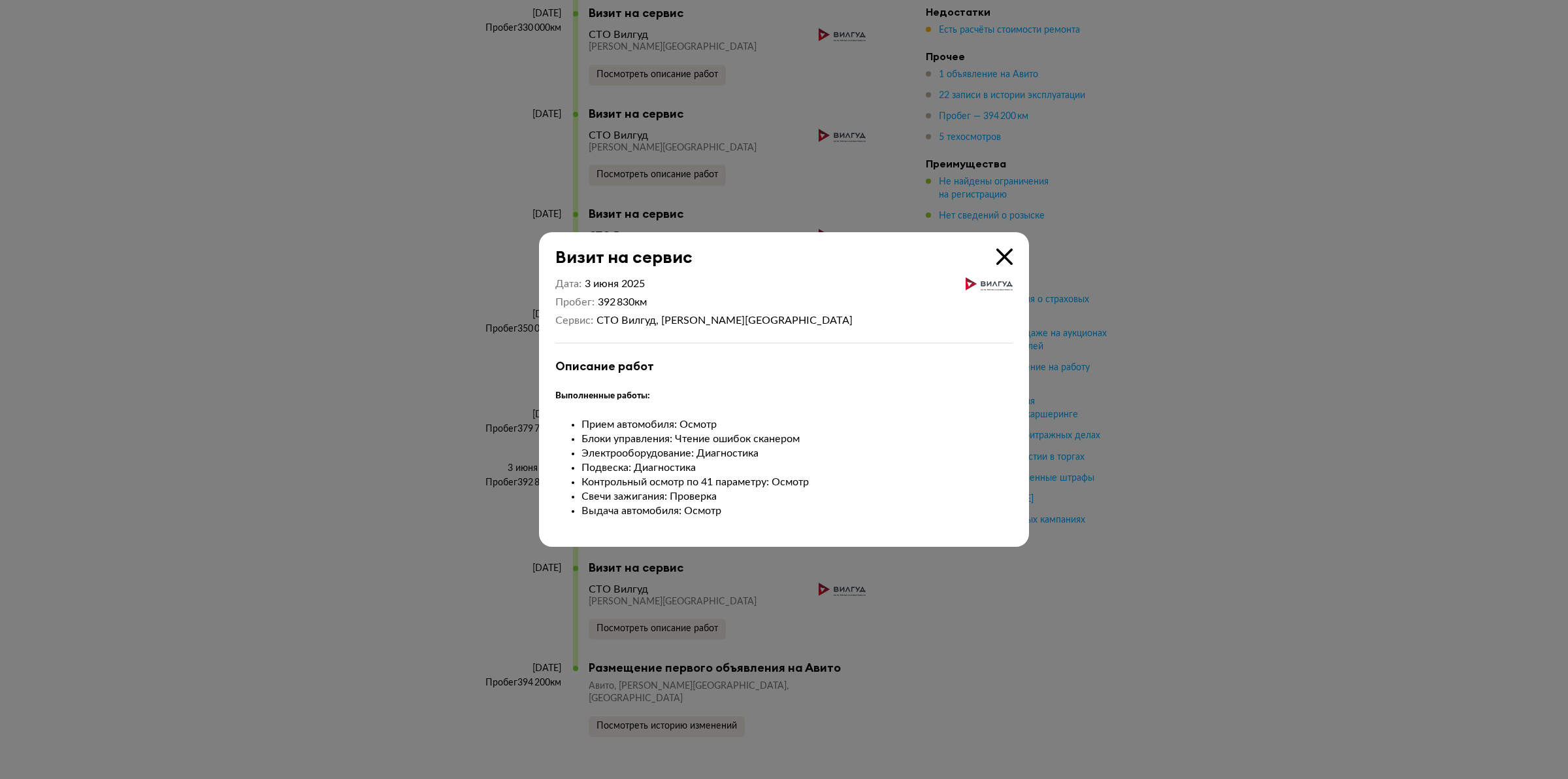
click at [1001, 257] on icon at bounding box center [1005, 257] width 16 height 17
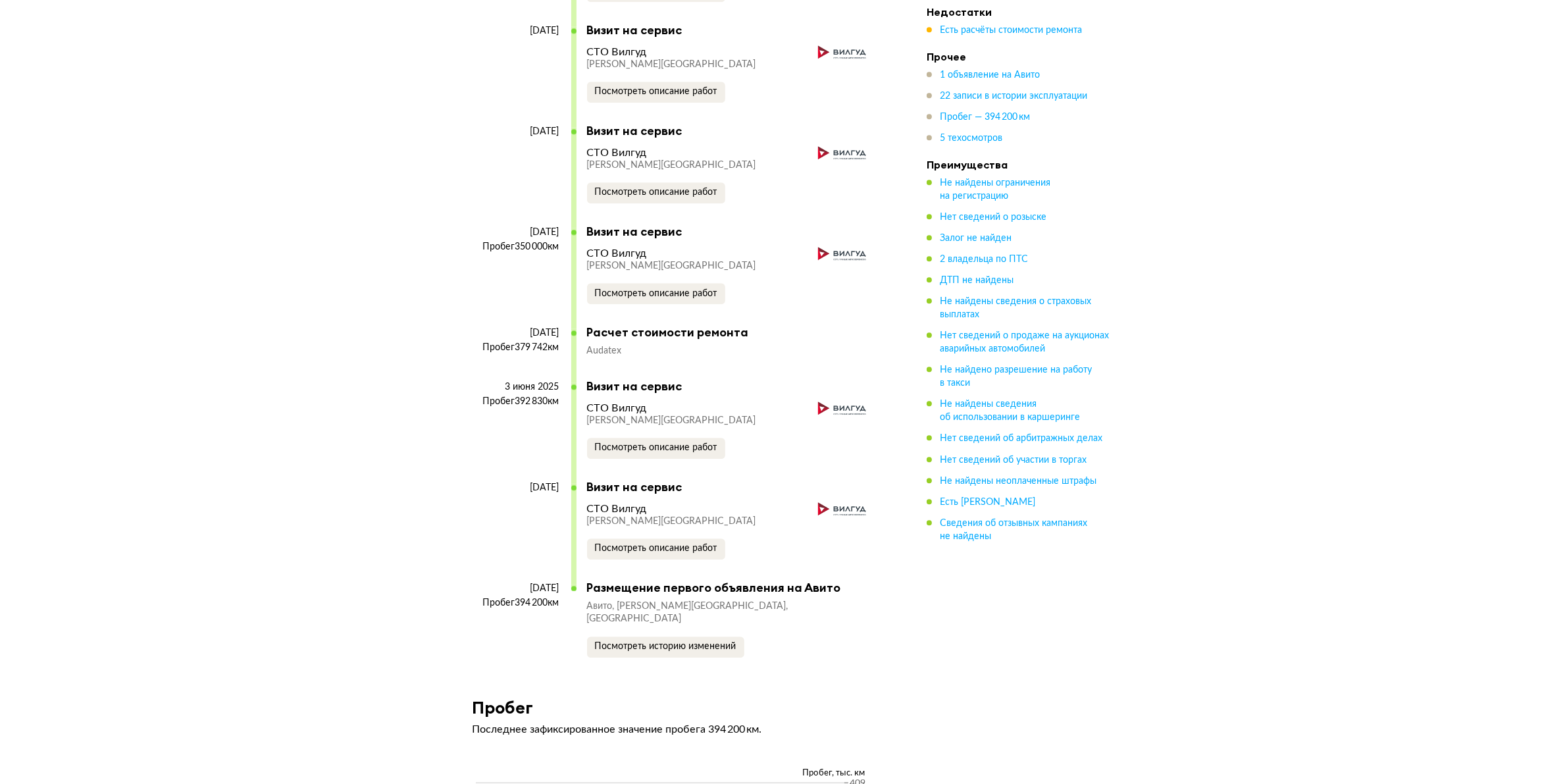
scroll to position [4853, 0]
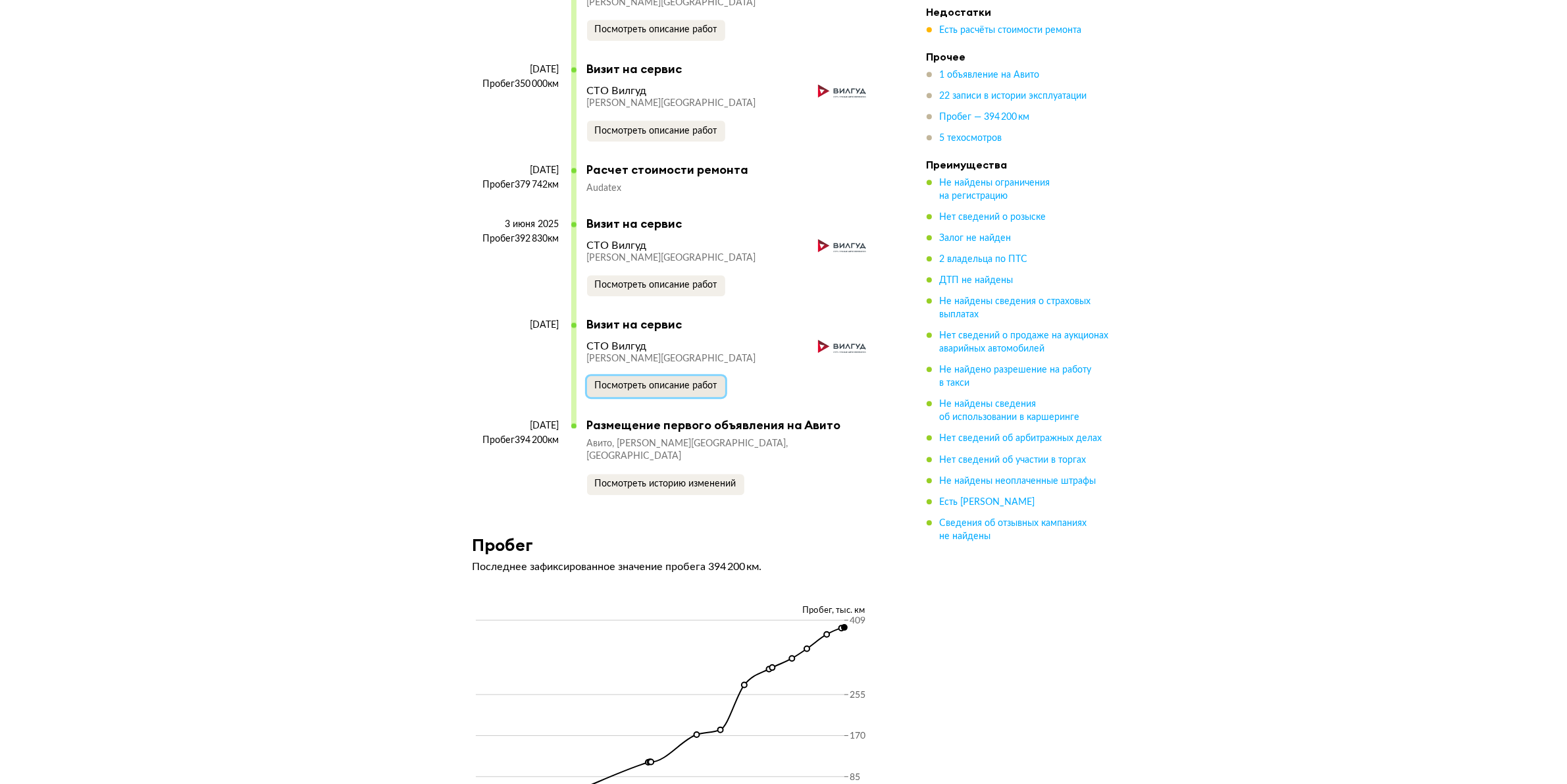
click at [686, 381] on span "Посмотреть описание работ" at bounding box center [656, 385] width 122 height 9
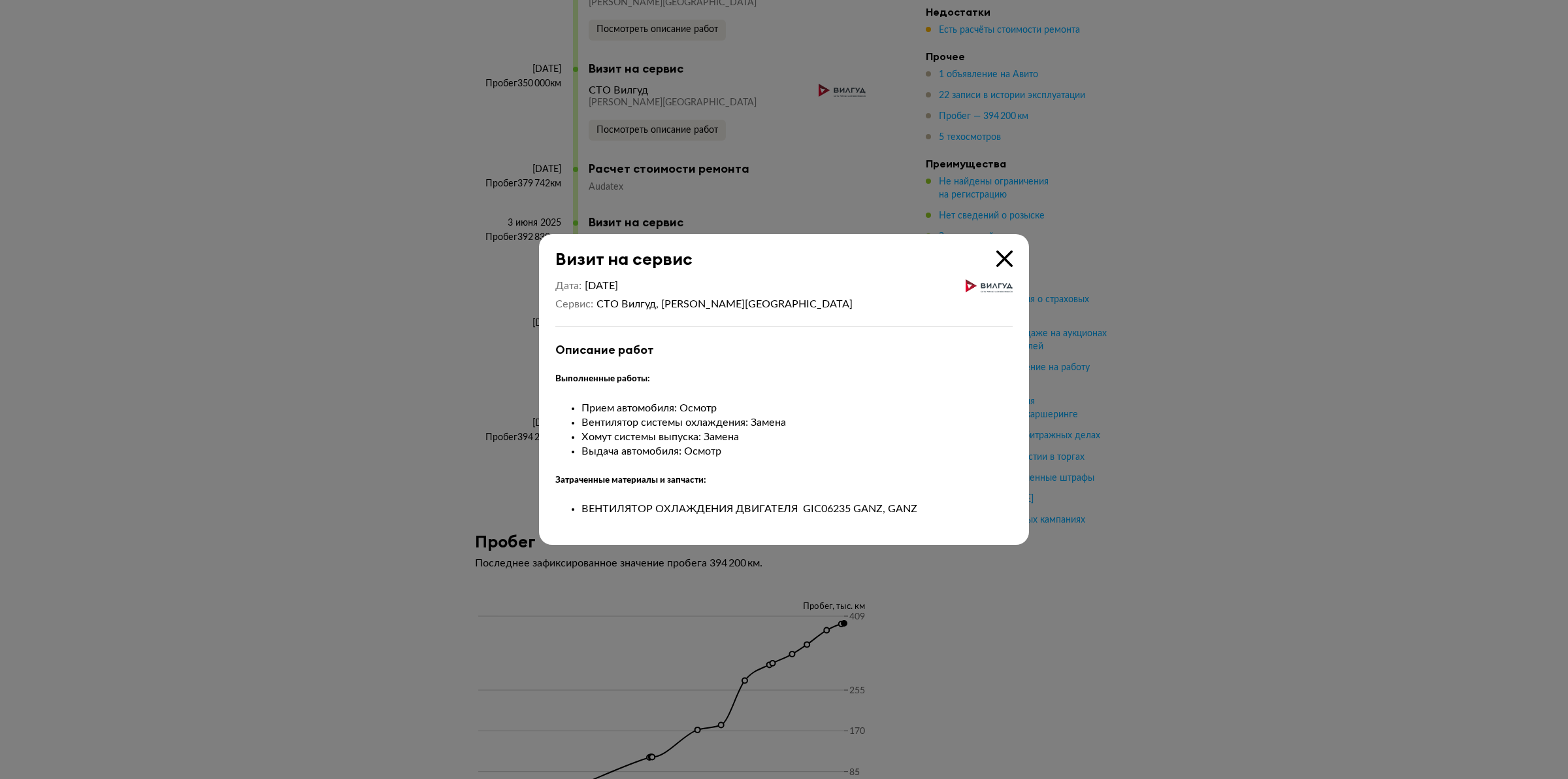
click at [1001, 259] on icon at bounding box center [1005, 258] width 16 height 17
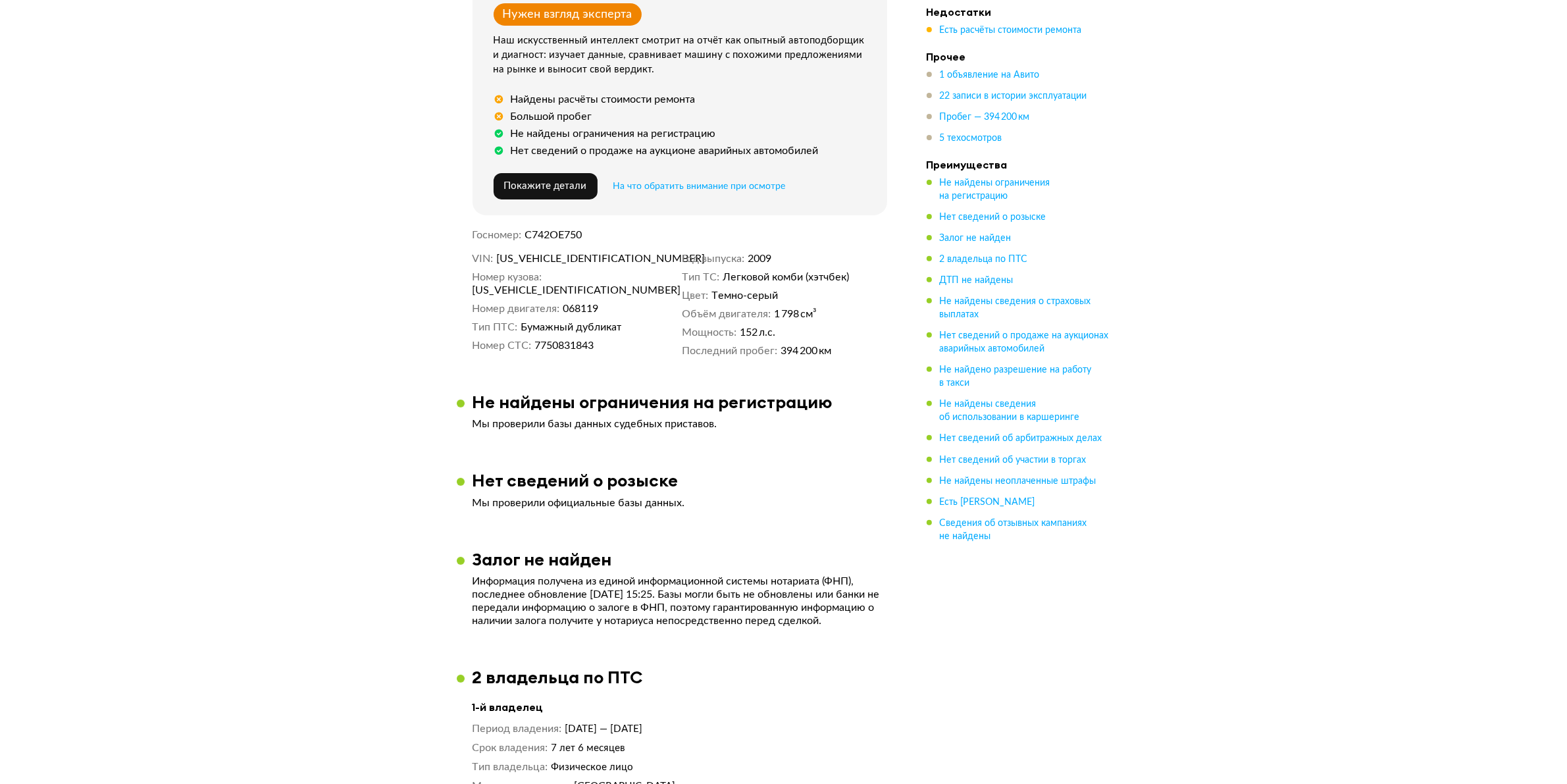
scroll to position [164, 0]
